Goal: Information Seeking & Learning: Understand process/instructions

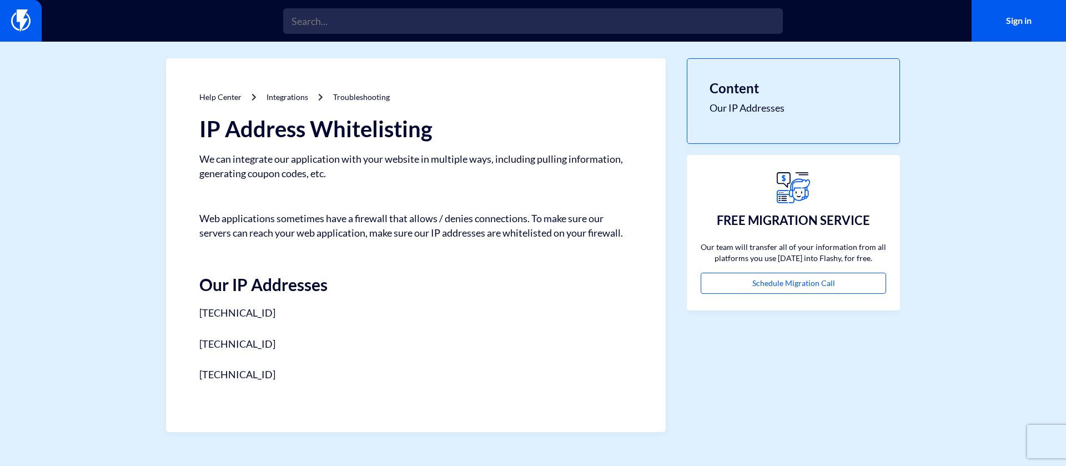
click at [539, 249] on div "IP Address Whitelisting We can integrate our application with your website in m…" at bounding box center [415, 249] width 433 height 265
